Goal: Task Accomplishment & Management: Use online tool/utility

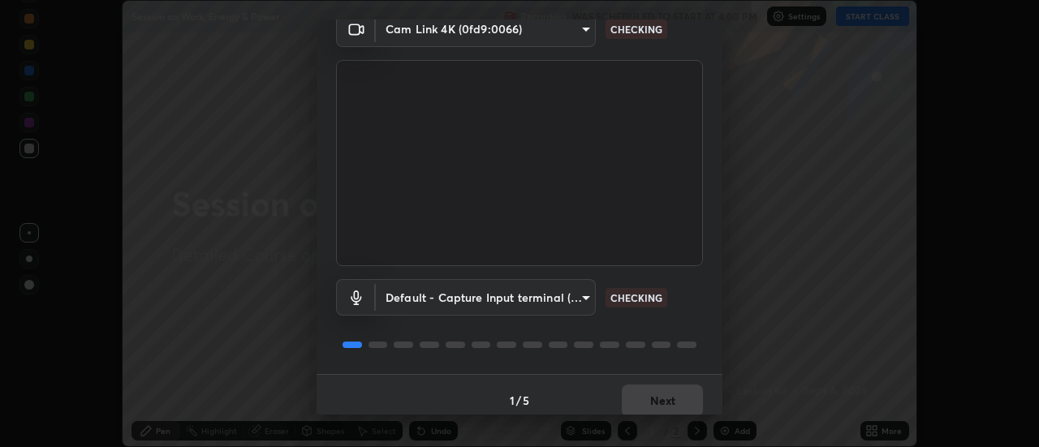
scroll to position [85, 0]
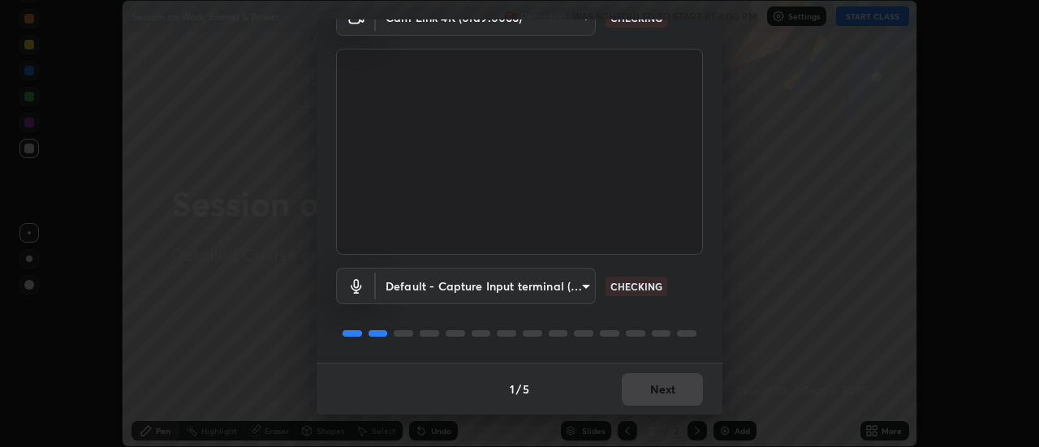
click at [631, 290] on p "CHECKING" at bounding box center [636, 286] width 52 height 15
click at [633, 283] on p "CHECKING" at bounding box center [636, 286] width 52 height 15
click at [631, 286] on p "CHECKING" at bounding box center [636, 286] width 52 height 15
click at [631, 287] on p "CHECKING" at bounding box center [636, 286] width 52 height 15
click at [632, 287] on p "CHECKING" at bounding box center [636, 286] width 52 height 15
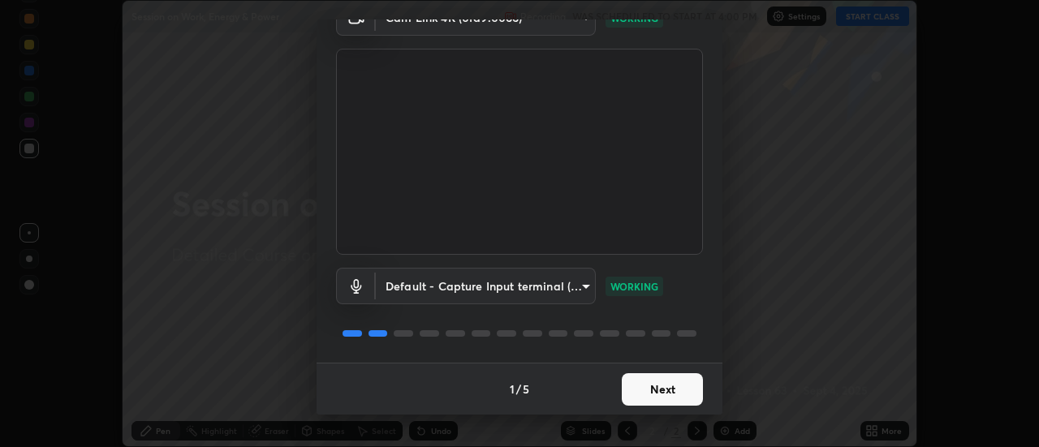
click at [658, 385] on button "Next" at bounding box center [662, 389] width 81 height 32
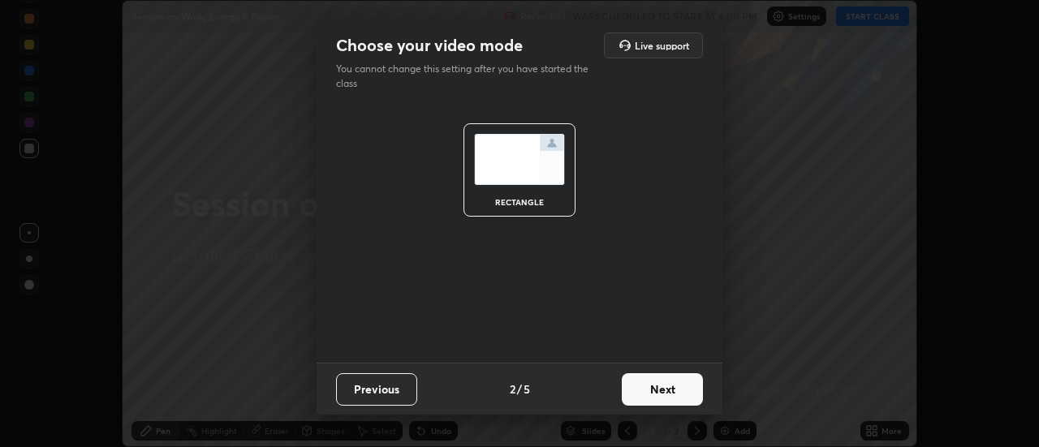
click at [651, 390] on button "Next" at bounding box center [662, 389] width 81 height 32
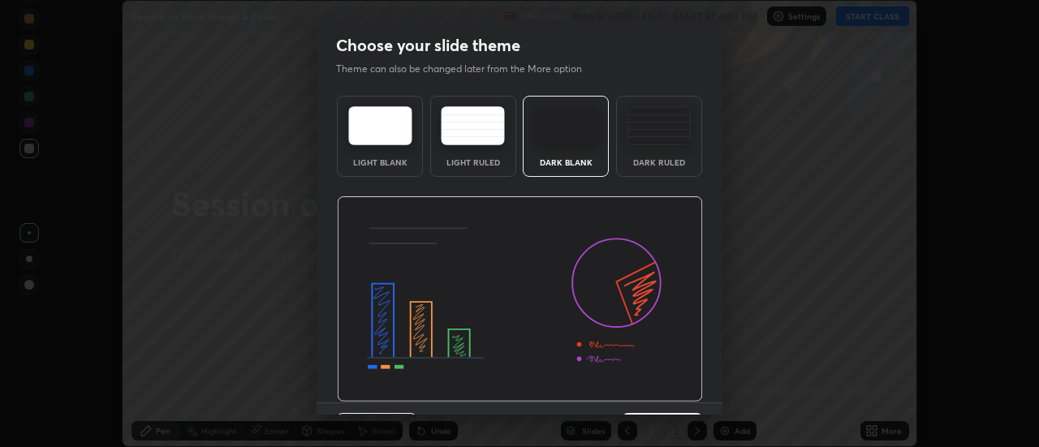
scroll to position [40, 0]
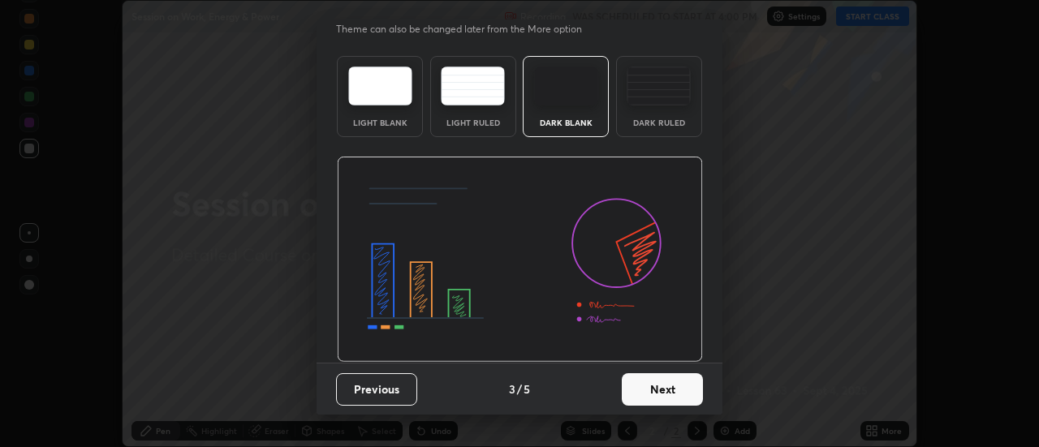
click at [645, 389] on button "Next" at bounding box center [662, 389] width 81 height 32
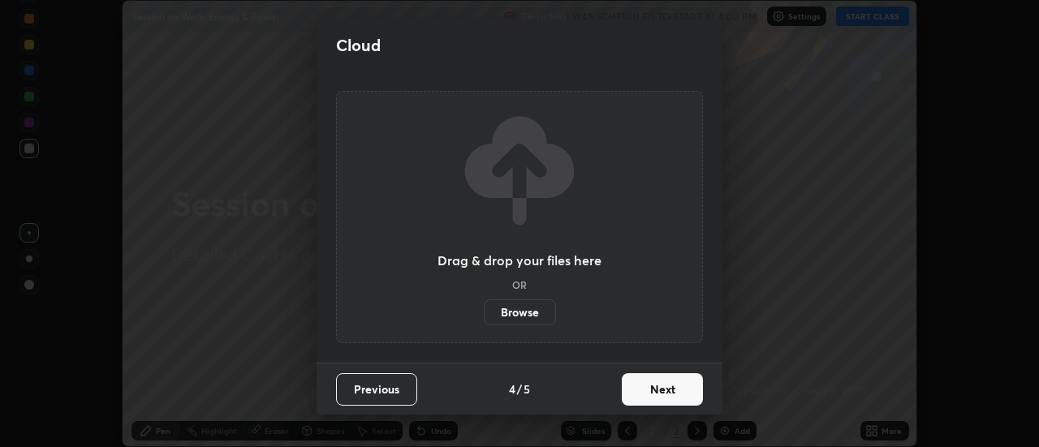
scroll to position [0, 0]
click at [661, 390] on button "Next" at bounding box center [662, 389] width 81 height 32
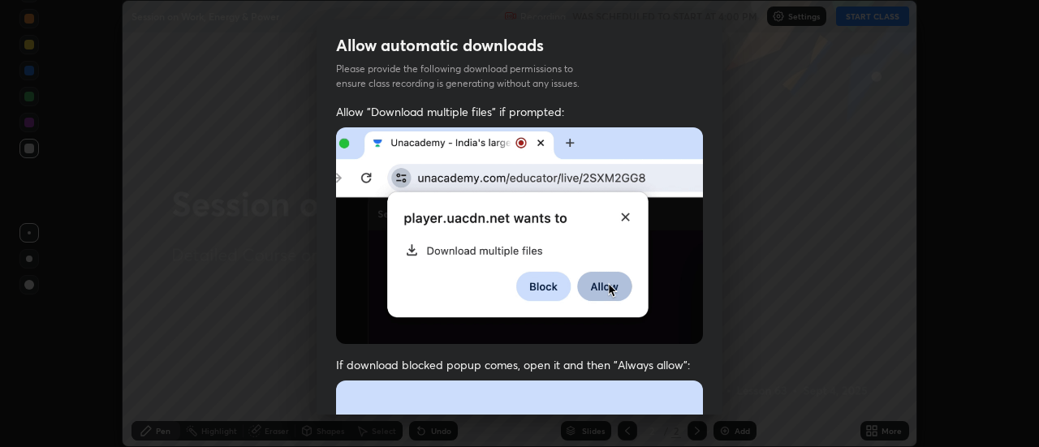
click at [344, 263] on img at bounding box center [519, 235] width 367 height 217
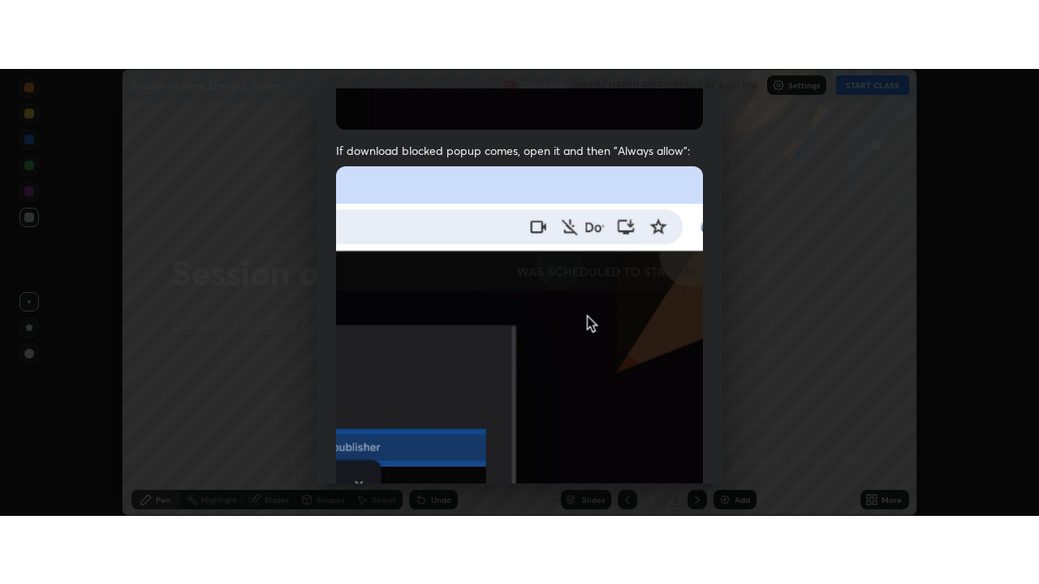
scroll to position [416, 0]
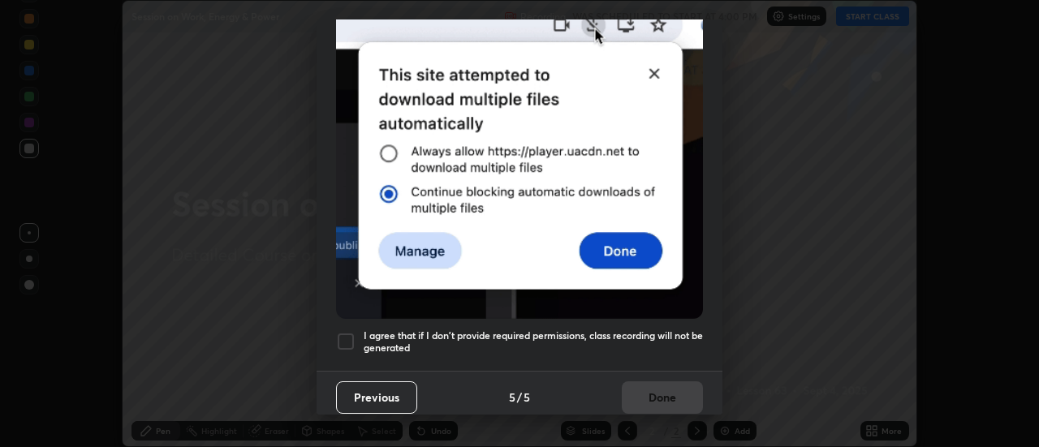
click at [343, 334] on div at bounding box center [345, 341] width 19 height 19
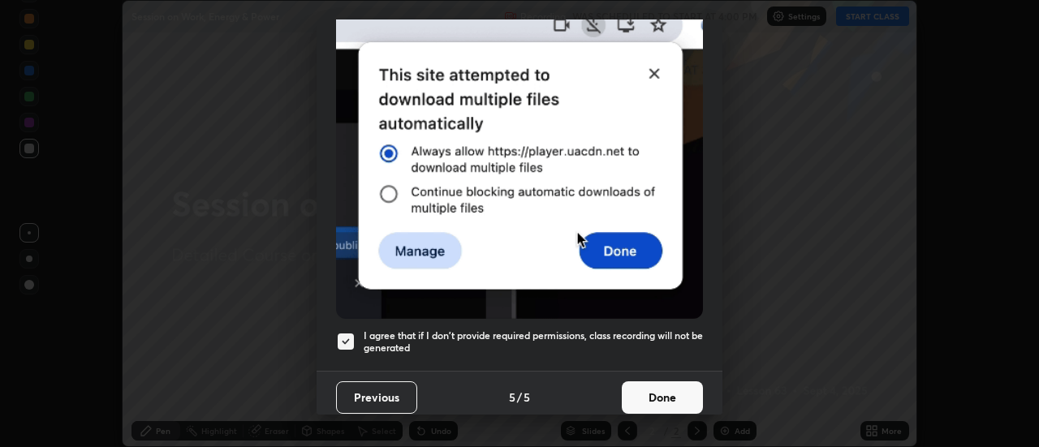
click at [643, 390] on button "Done" at bounding box center [662, 398] width 81 height 32
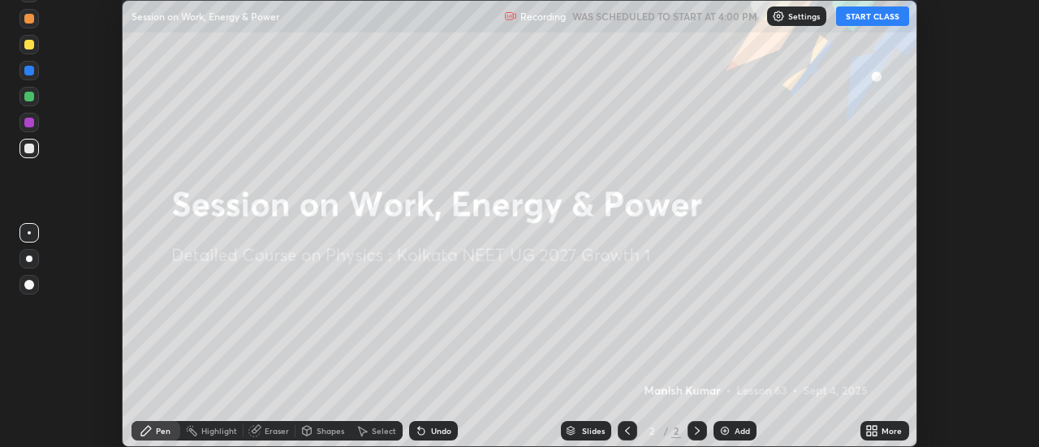
click at [872, 431] on icon at bounding box center [871, 431] width 13 height 13
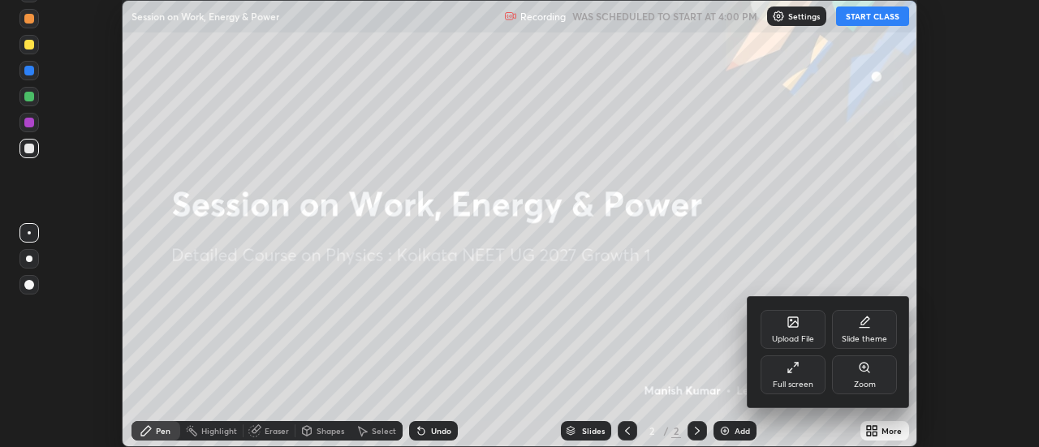
click at [793, 378] on div "Full screen" at bounding box center [793, 375] width 65 height 39
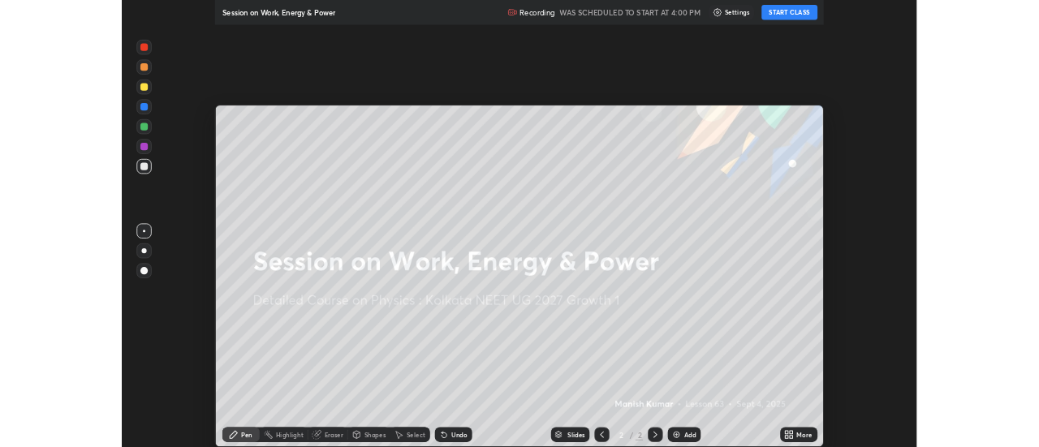
scroll to position [584, 1039]
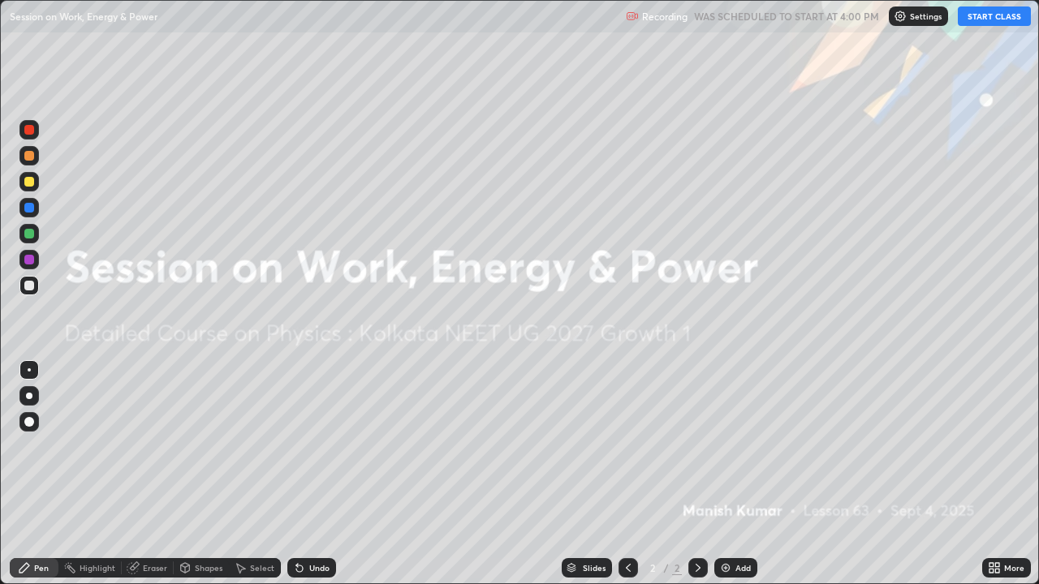
click at [980, 24] on button "START CLASS" at bounding box center [994, 15] width 73 height 19
click at [721, 446] on img at bounding box center [725, 568] width 13 height 13
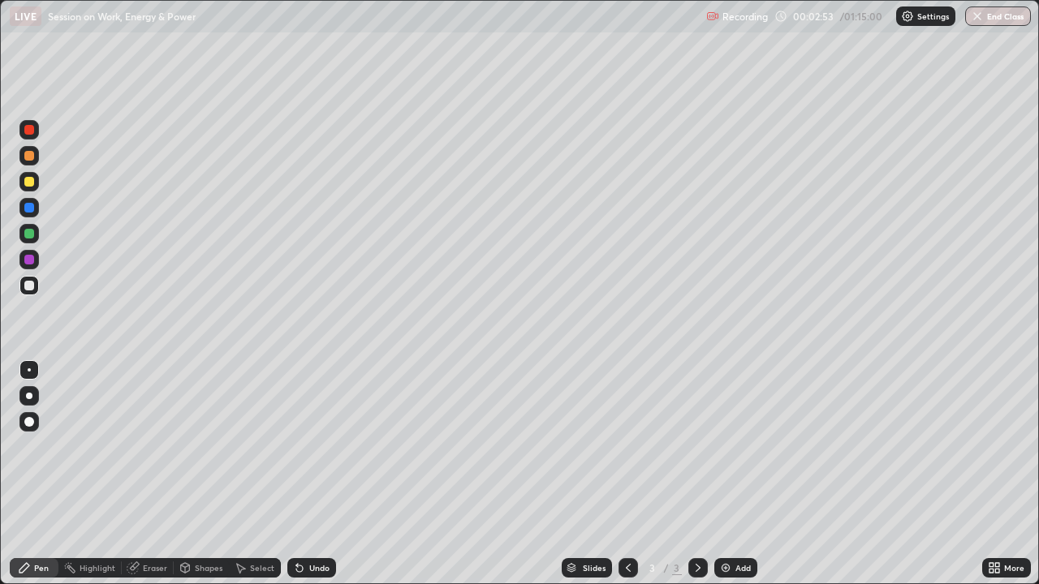
click at [29, 162] on div at bounding box center [28, 155] width 19 height 19
click at [135, 446] on icon at bounding box center [132, 568] width 11 height 11
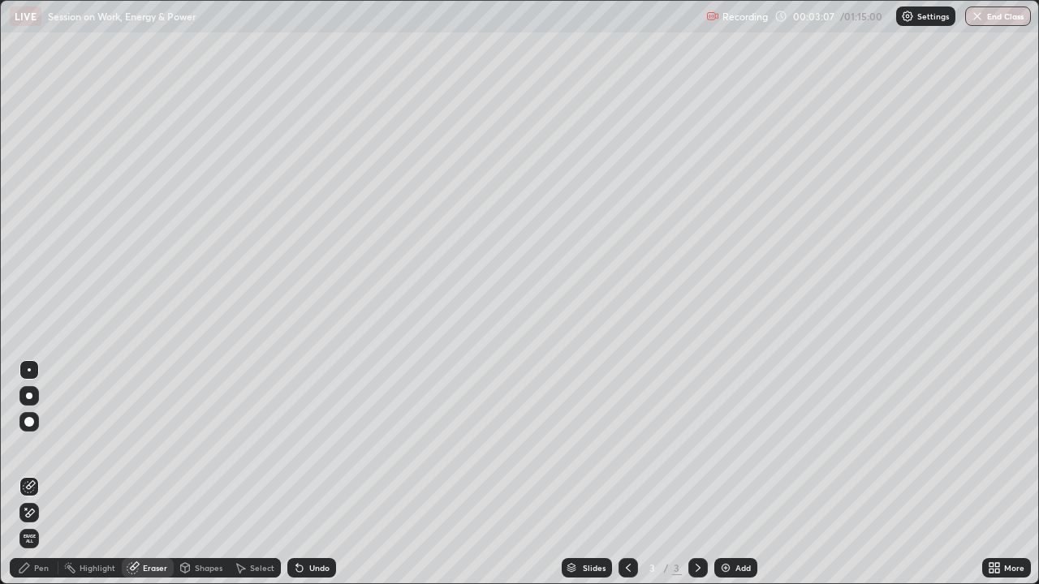
click at [29, 446] on icon at bounding box center [24, 568] width 13 height 13
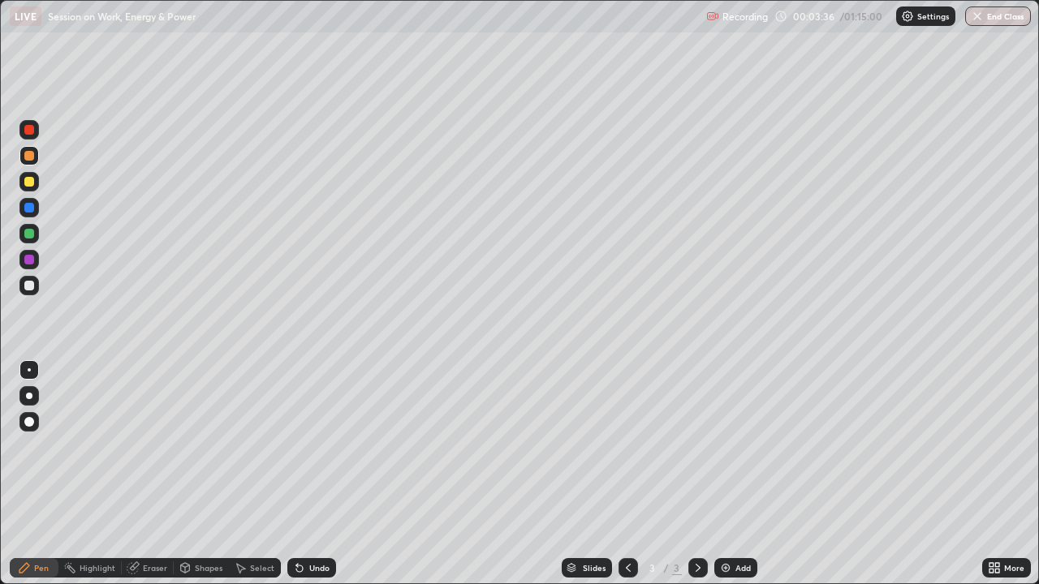
click at [28, 183] on div at bounding box center [29, 182] width 10 height 10
click at [136, 446] on icon at bounding box center [134, 567] width 9 height 8
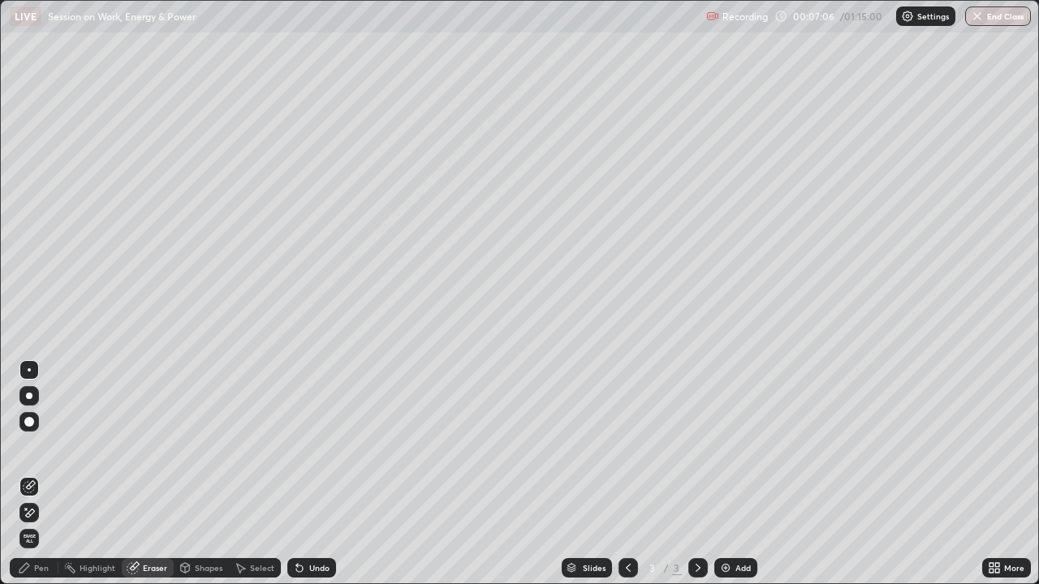
click at [31, 446] on div "Pen" at bounding box center [34, 568] width 49 height 19
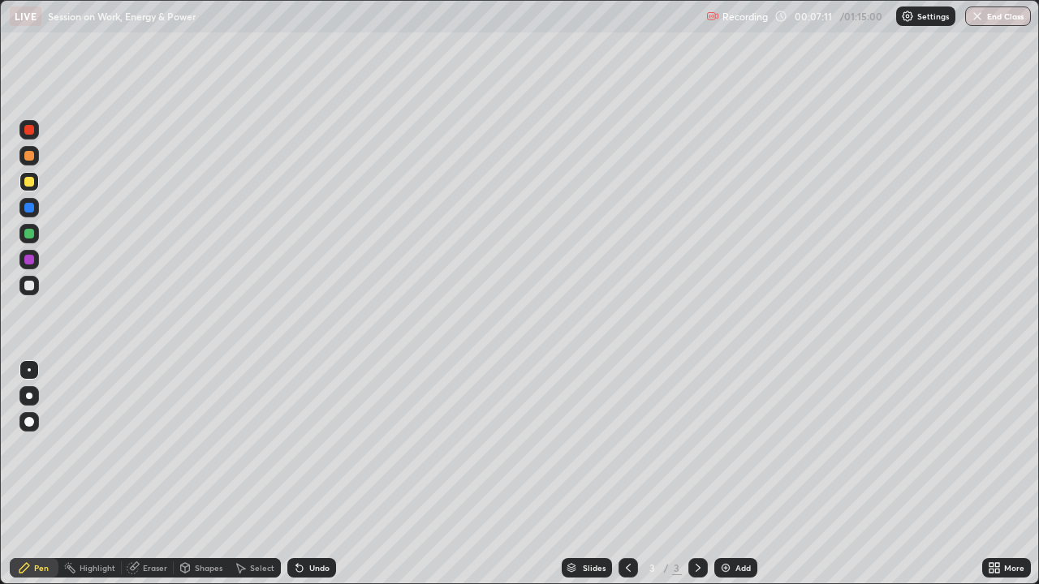
click at [132, 446] on icon at bounding box center [132, 568] width 11 height 11
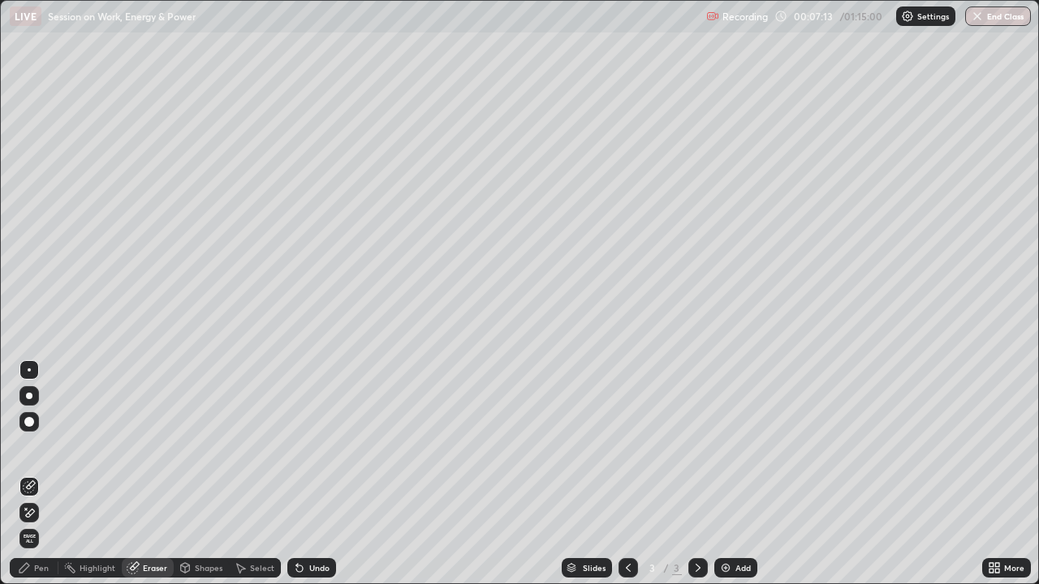
click at [31, 446] on icon at bounding box center [24, 568] width 13 height 13
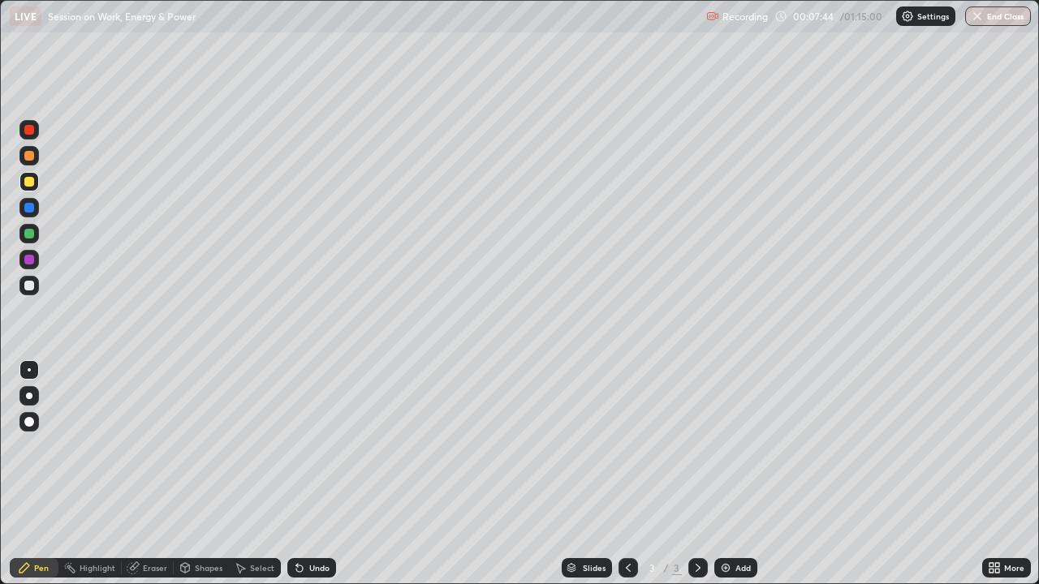
click at [140, 446] on div "Eraser" at bounding box center [148, 568] width 52 height 19
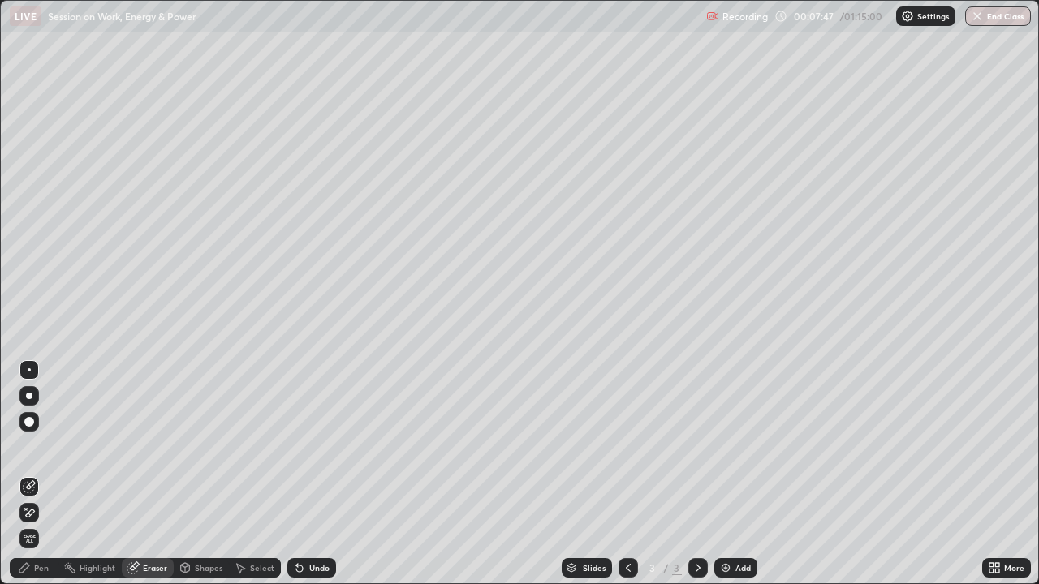
click at [30, 446] on icon at bounding box center [24, 568] width 13 height 13
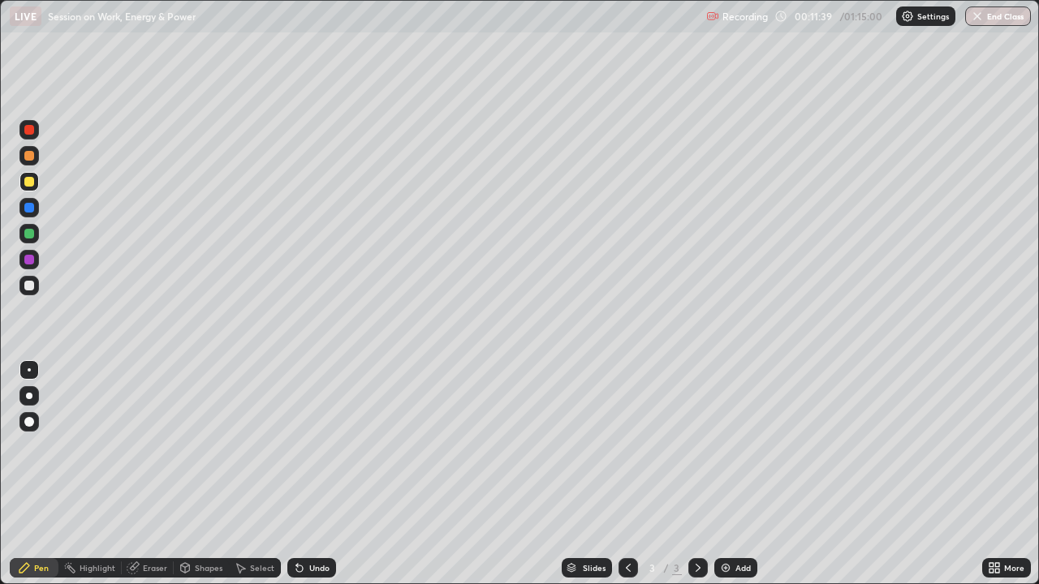
click at [133, 446] on icon at bounding box center [134, 567] width 9 height 8
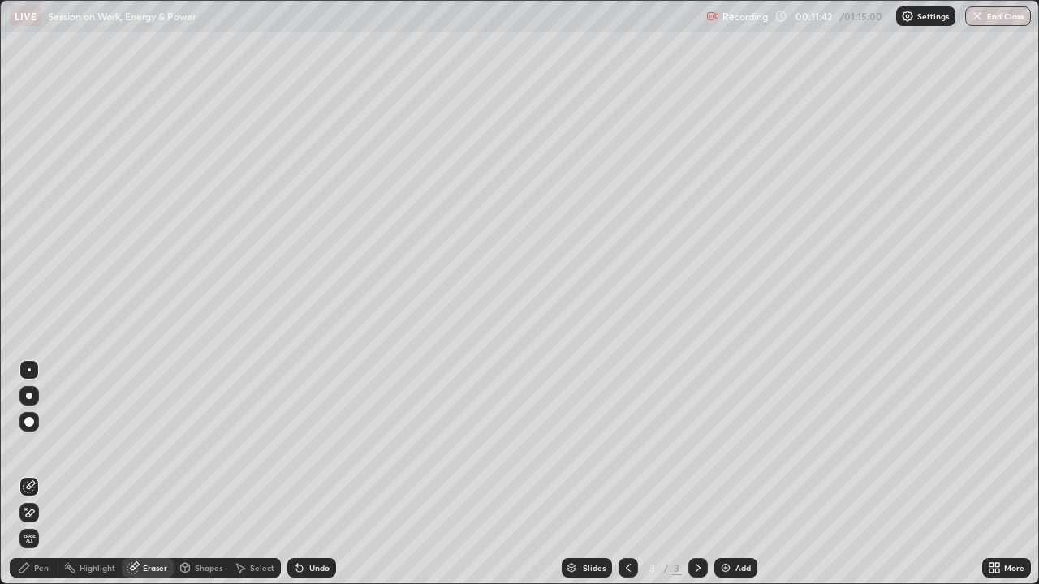
click at [32, 446] on div "Pen" at bounding box center [34, 568] width 49 height 19
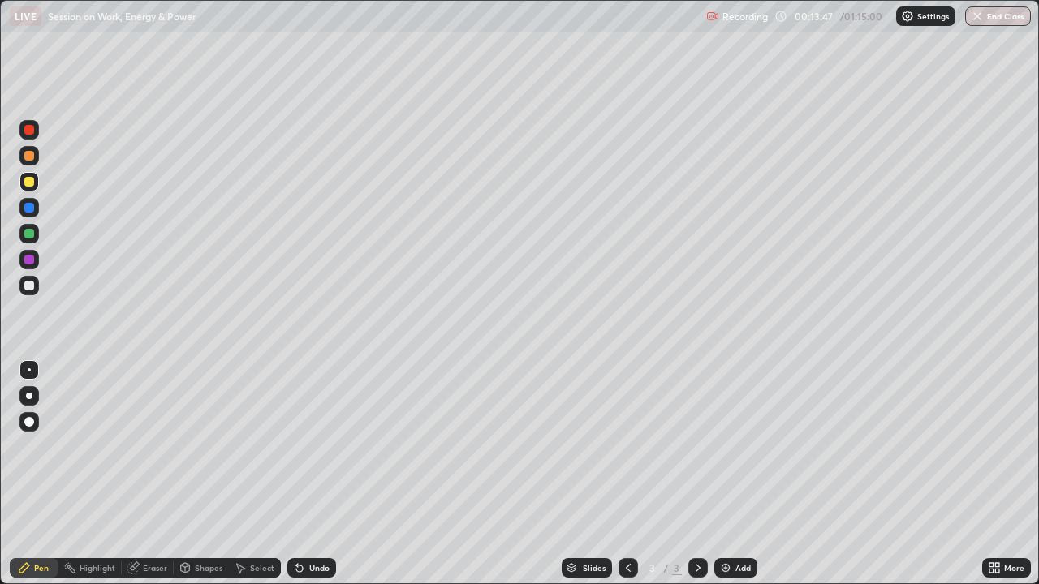
click at [724, 446] on img at bounding box center [725, 568] width 13 height 13
click at [619, 446] on div at bounding box center [628, 568] width 19 height 19
click at [688, 446] on div at bounding box center [697, 568] width 19 height 19
click at [140, 446] on div "Eraser" at bounding box center [148, 568] width 52 height 19
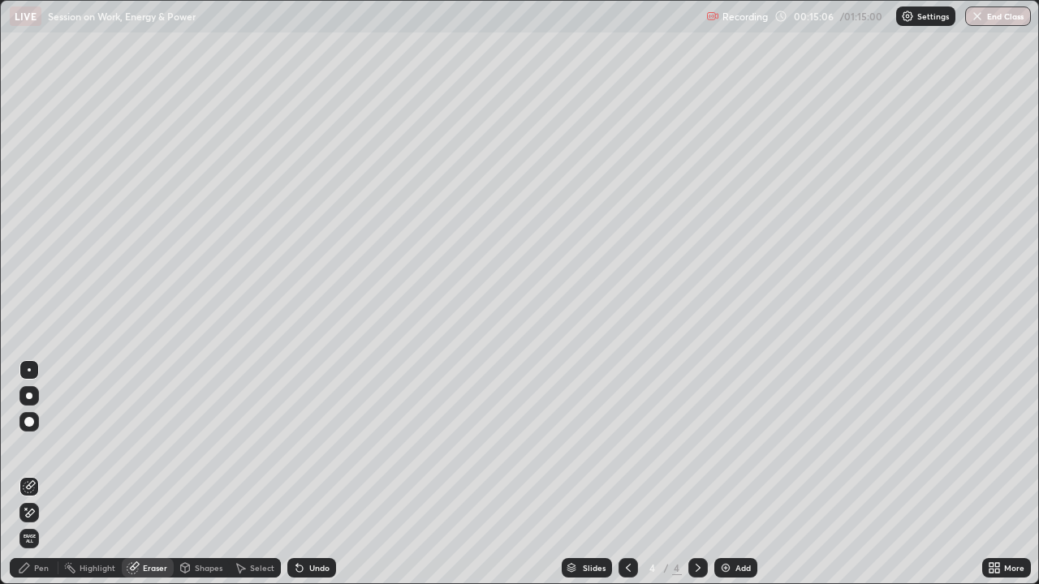
click at [47, 446] on div "Pen" at bounding box center [41, 568] width 15 height 8
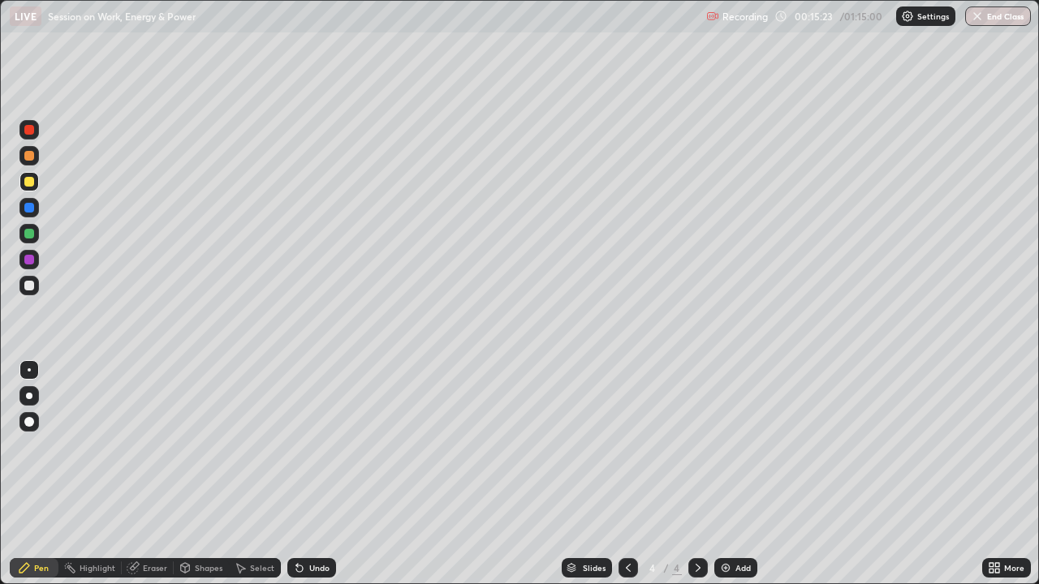
click at [32, 261] on div at bounding box center [29, 260] width 10 height 10
click at [137, 446] on icon at bounding box center [133, 568] width 13 height 13
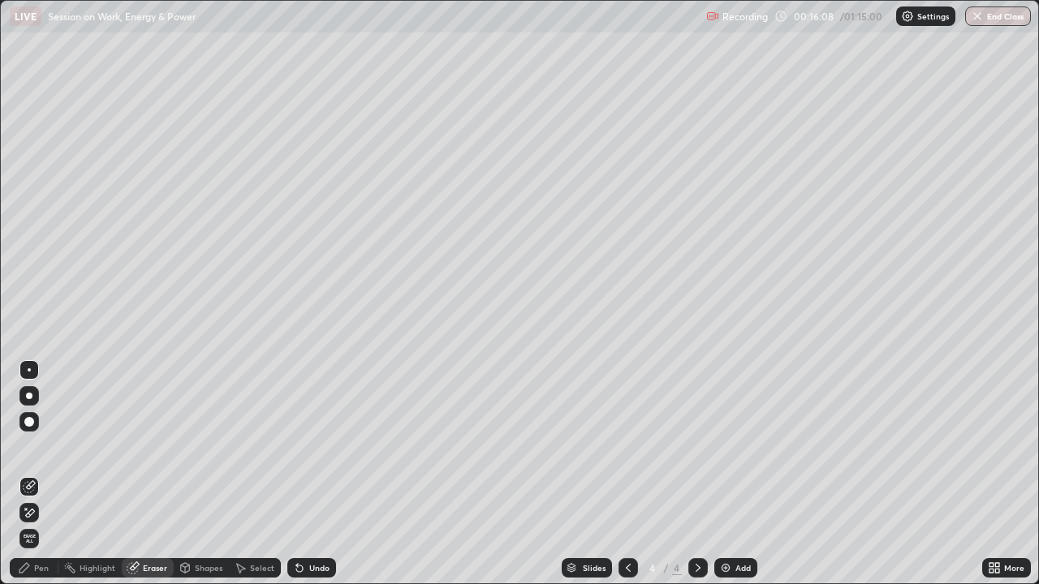
click at [33, 446] on div "Pen" at bounding box center [34, 568] width 49 height 19
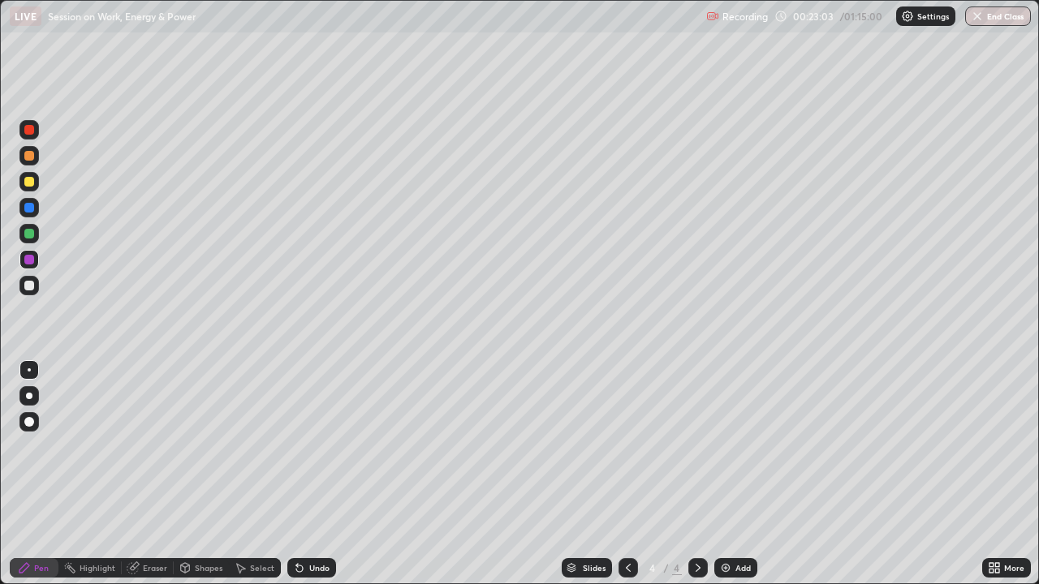
click at [723, 446] on img at bounding box center [725, 568] width 13 height 13
click at [28, 181] on div at bounding box center [29, 182] width 10 height 10
click at [714, 446] on div "Add" at bounding box center [735, 568] width 43 height 19
click at [723, 446] on img at bounding box center [725, 568] width 13 height 13
click at [29, 157] on div at bounding box center [29, 156] width 10 height 10
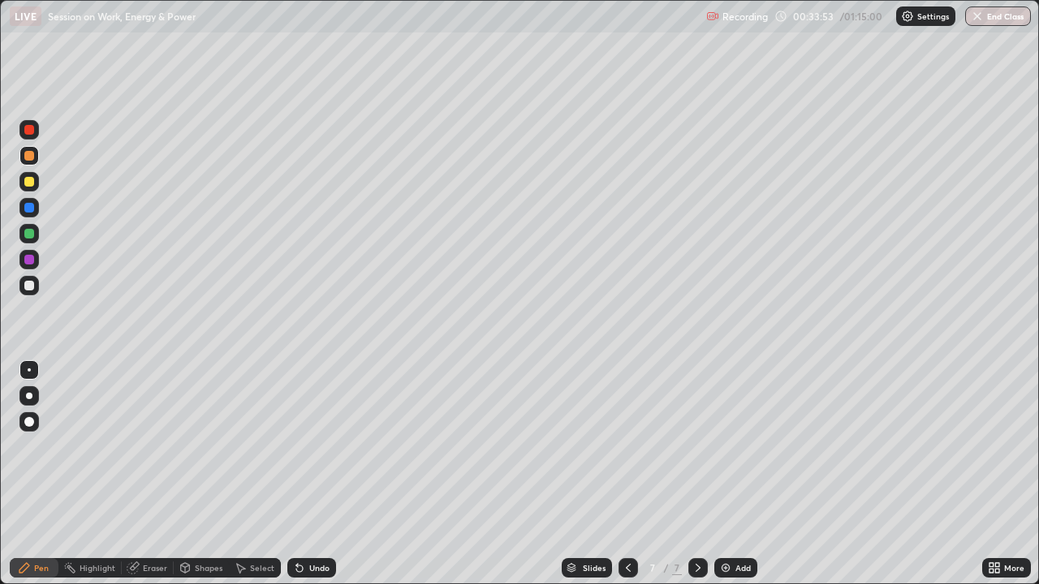
click at [627, 446] on icon at bounding box center [628, 568] width 13 height 13
click at [624, 446] on div at bounding box center [628, 568] width 19 height 19
click at [719, 446] on img at bounding box center [725, 568] width 13 height 13
click at [619, 446] on div at bounding box center [628, 568] width 19 height 19
click at [627, 446] on icon at bounding box center [628, 568] width 13 height 13
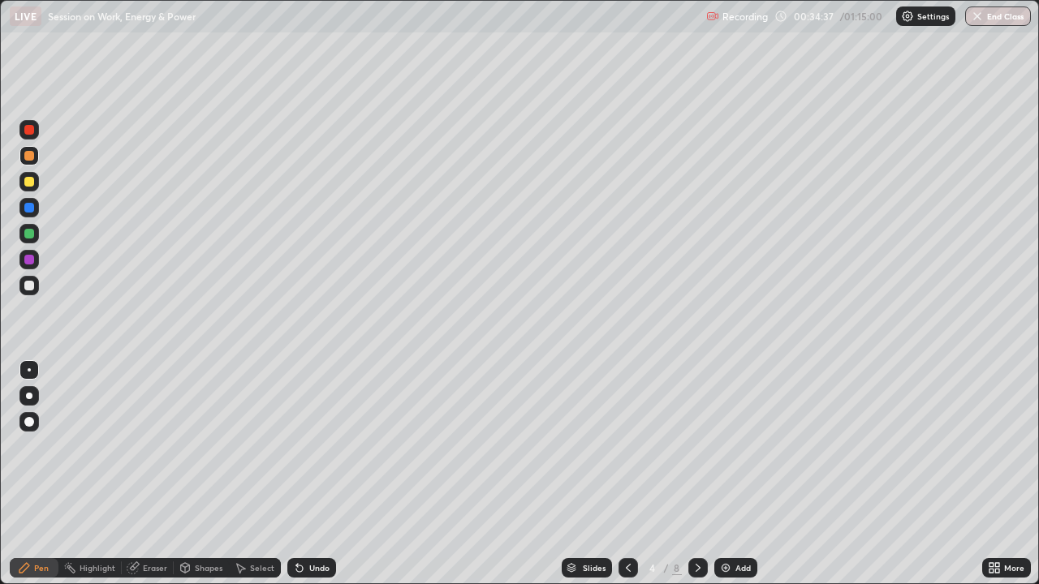
click at [697, 446] on icon at bounding box center [698, 568] width 13 height 13
click at [695, 446] on icon at bounding box center [698, 568] width 13 height 13
click at [694, 446] on icon at bounding box center [698, 568] width 13 height 13
click at [30, 243] on div at bounding box center [28, 233] width 19 height 19
click at [140, 446] on div "Eraser" at bounding box center [148, 568] width 52 height 19
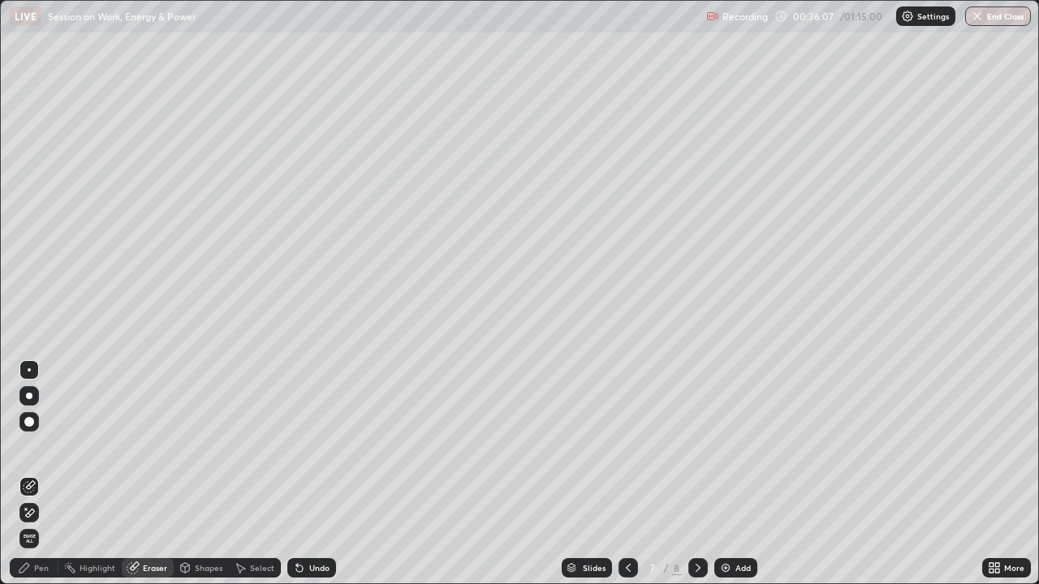
click at [41, 446] on div "Pen" at bounding box center [41, 568] width 15 height 8
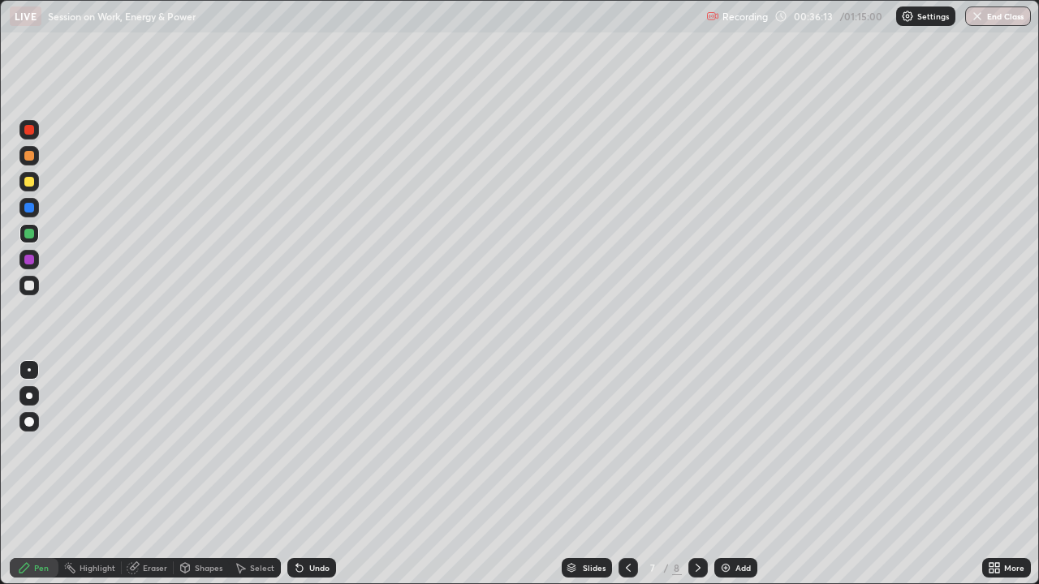
click at [132, 446] on icon at bounding box center [132, 568] width 11 height 11
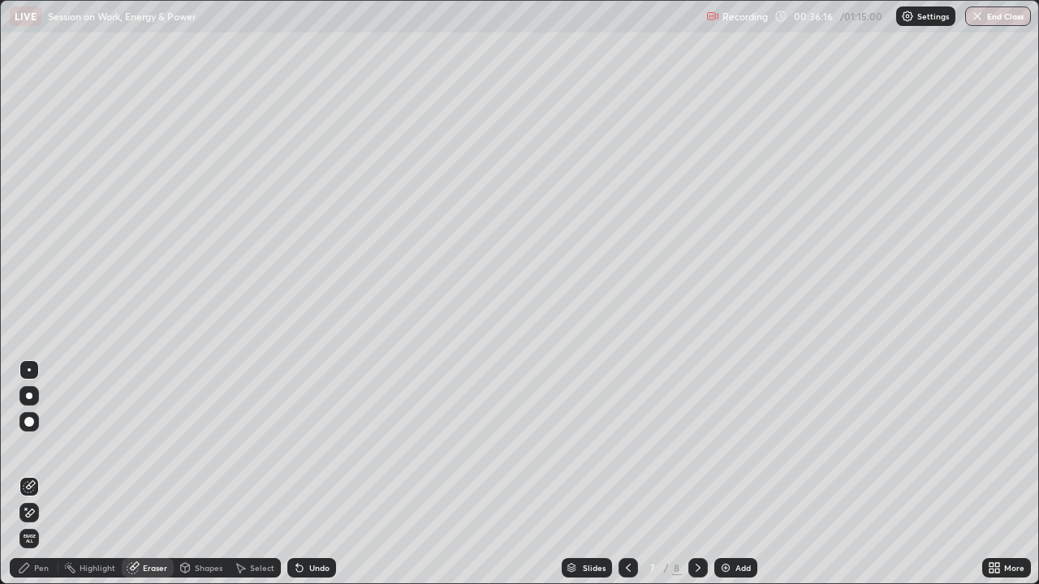
click at [28, 446] on icon at bounding box center [24, 568] width 10 height 10
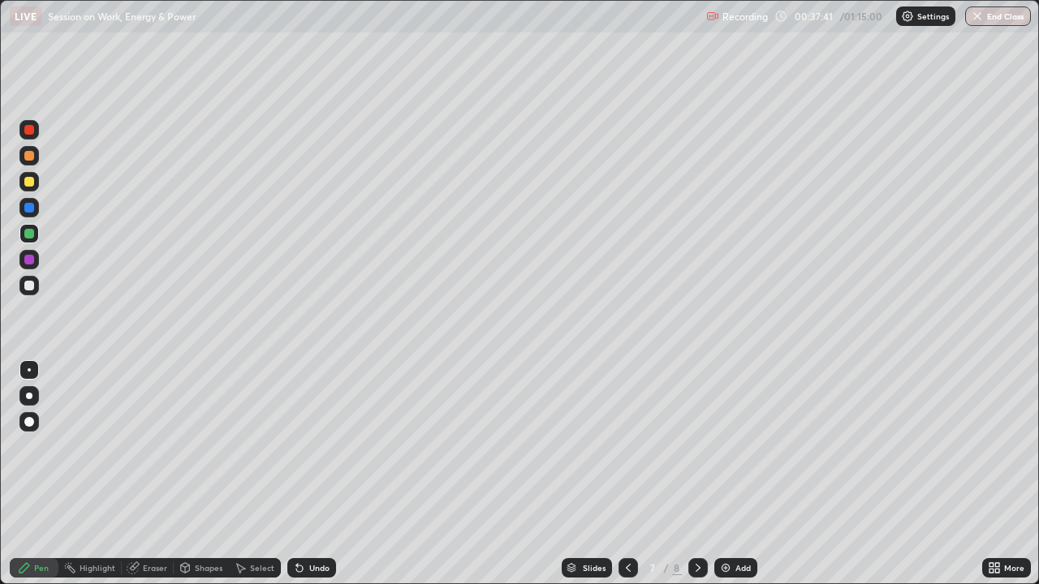
click at [720, 446] on img at bounding box center [725, 568] width 13 height 13
click at [132, 446] on icon at bounding box center [132, 568] width 11 height 11
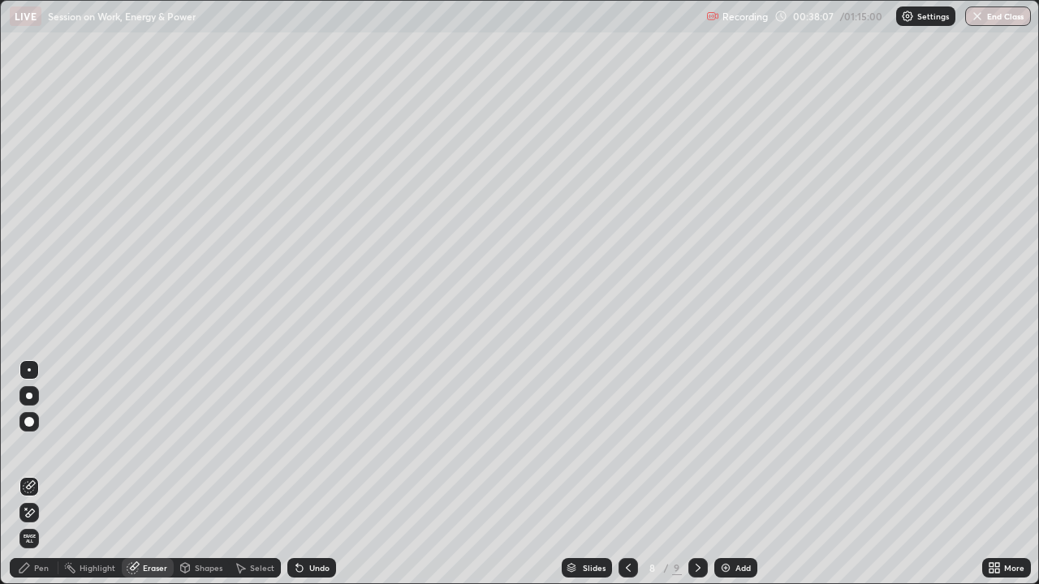
click at [40, 446] on div "Pen" at bounding box center [41, 568] width 15 height 8
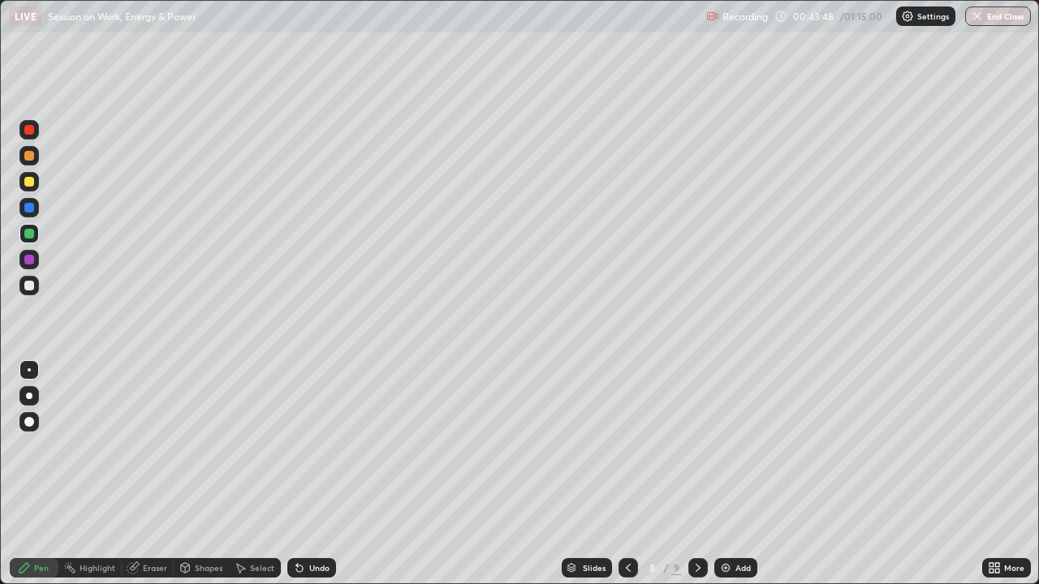
click at [32, 183] on div at bounding box center [29, 182] width 10 height 10
click at [132, 446] on icon at bounding box center [132, 568] width 11 height 11
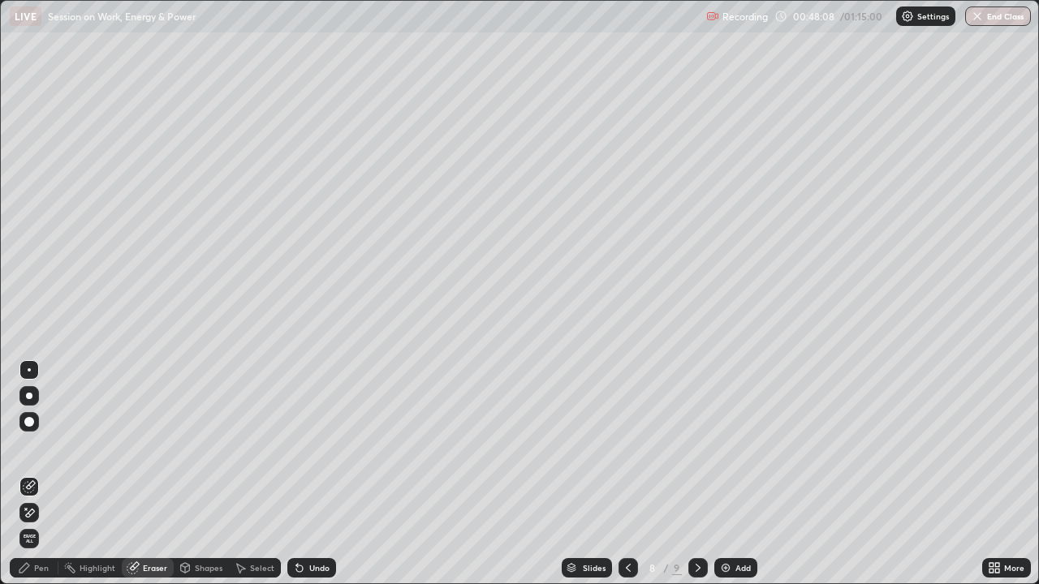
click at [28, 446] on icon at bounding box center [24, 568] width 13 height 13
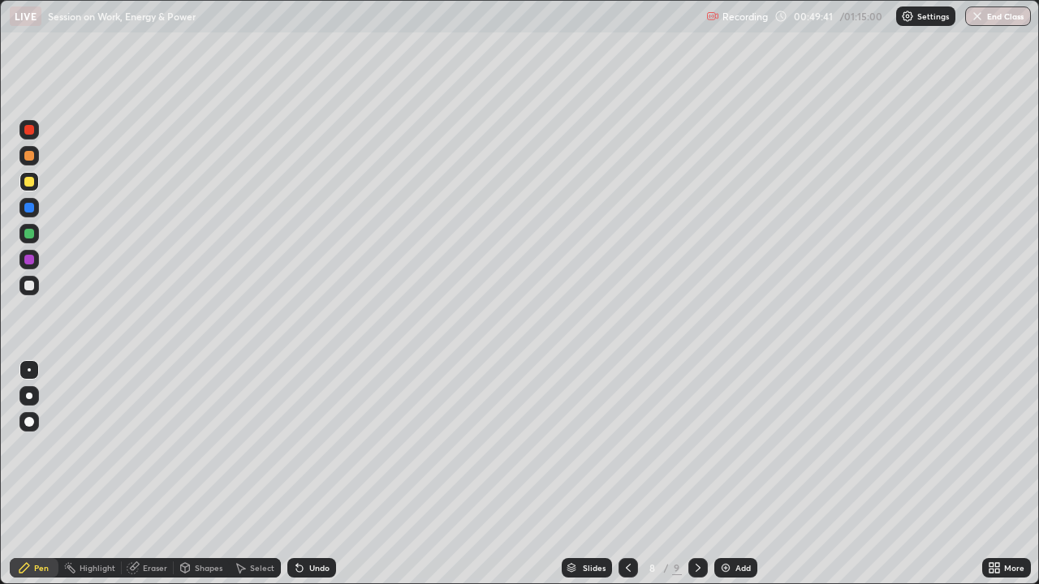
click at [720, 446] on img at bounding box center [725, 568] width 13 height 13
click at [623, 446] on icon at bounding box center [627, 568] width 13 height 13
click at [698, 446] on icon at bounding box center [698, 568] width 13 height 13
click at [147, 446] on div "Eraser" at bounding box center [155, 568] width 24 height 8
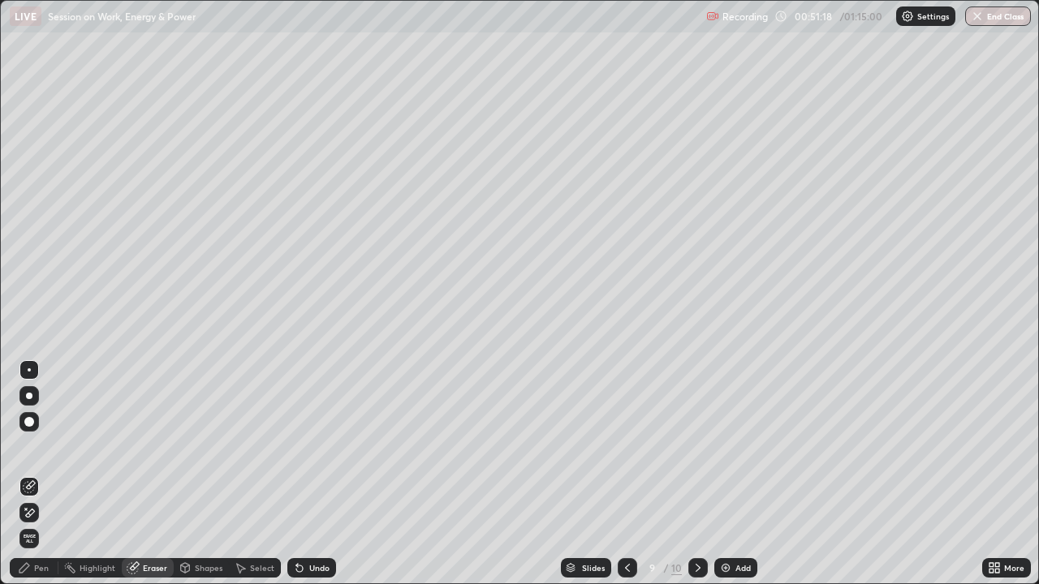
click at [36, 446] on div "Pen" at bounding box center [41, 568] width 15 height 8
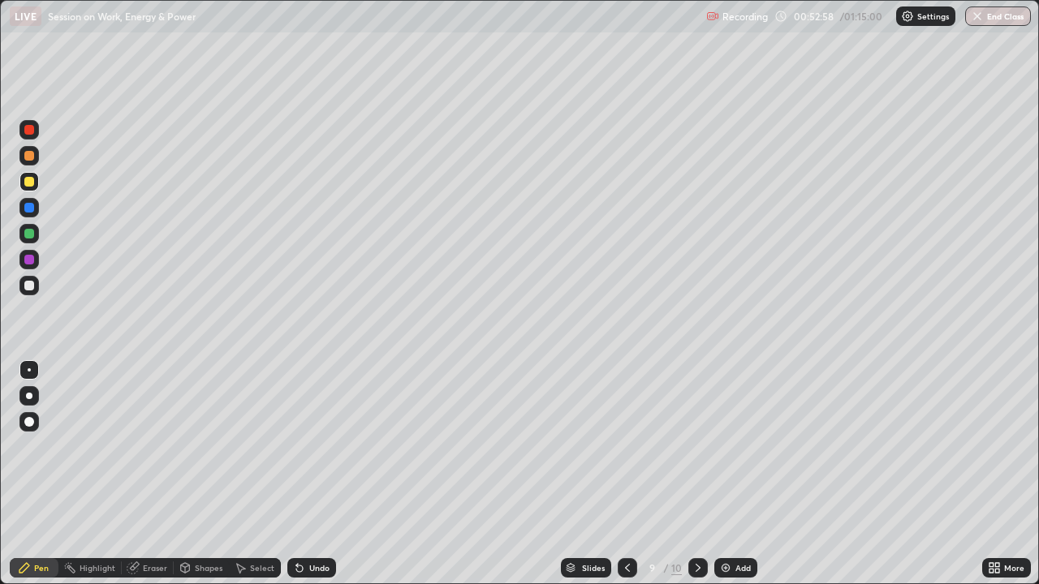
click at [636, 446] on div at bounding box center [627, 568] width 19 height 19
click at [697, 446] on icon at bounding box center [698, 568] width 5 height 8
click at [623, 446] on icon at bounding box center [627, 568] width 13 height 13
click at [726, 446] on img at bounding box center [725, 568] width 13 height 13
click at [995, 20] on button "End Class" at bounding box center [999, 15] width 64 height 19
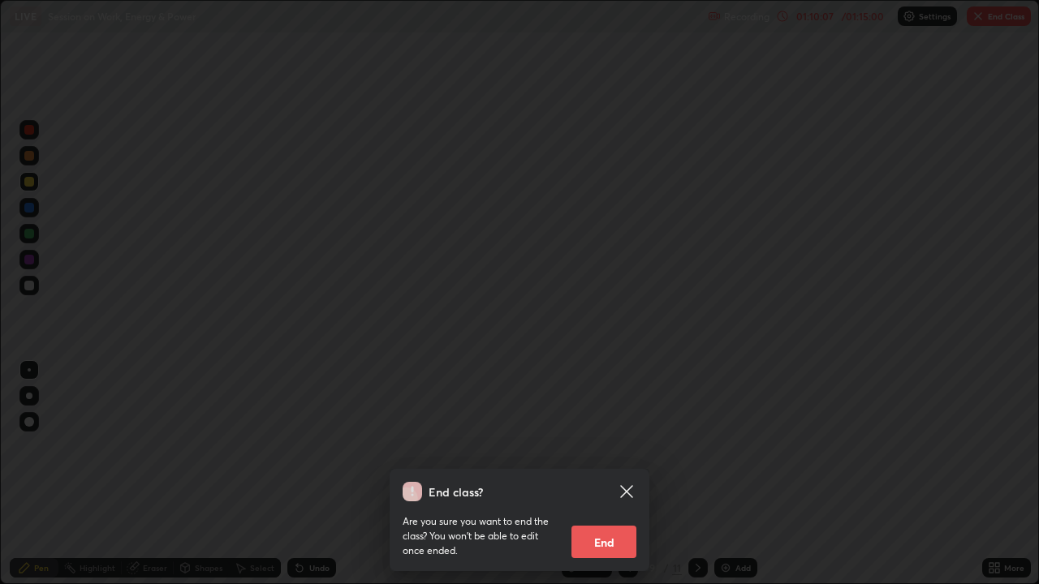
click at [607, 446] on button "End" at bounding box center [604, 542] width 65 height 32
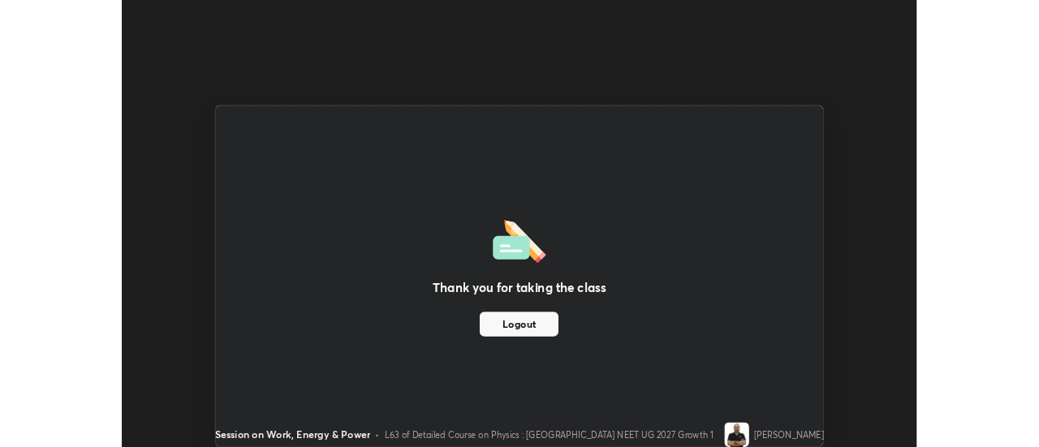
scroll to position [80732, 80140]
